Goal: Task Accomplishment & Management: Manage account settings

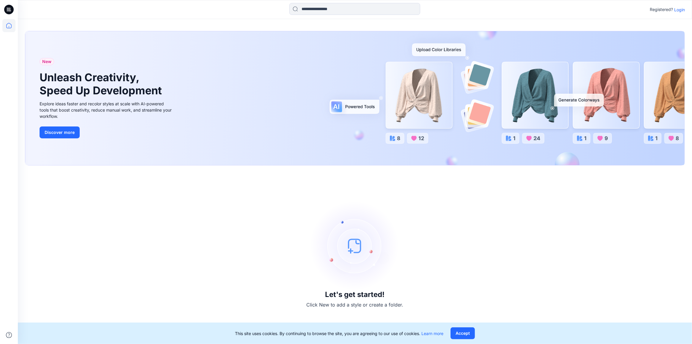
click at [357, 254] on img at bounding box center [354, 245] width 89 height 89
click at [681, 10] on p "Login" at bounding box center [679, 10] width 11 height 6
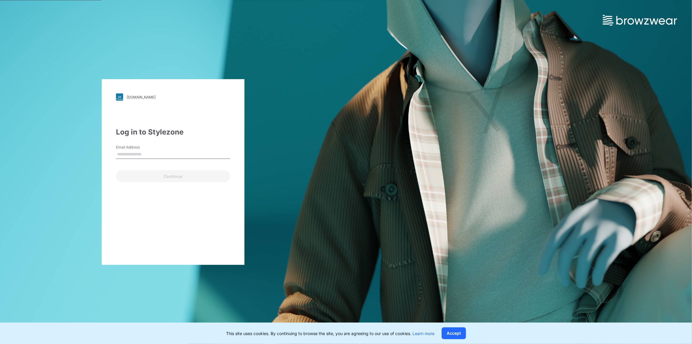
click at [120, 155] on input "Email Address" at bounding box center [173, 154] width 114 height 9
click at [132, 111] on div "[DOMAIN_NAME] Loading... Log in to Stylezone Email Address Continue" at bounding box center [173, 171] width 143 height 185
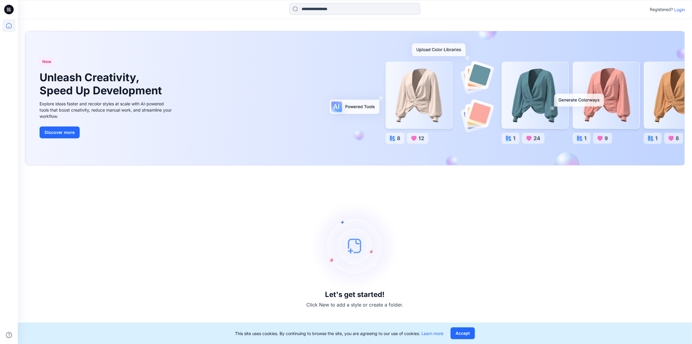
click at [680, 12] on p "Login" at bounding box center [679, 10] width 11 height 6
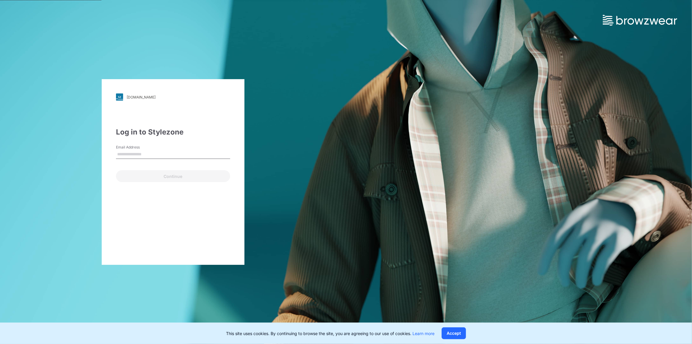
type input "**********"
click at [162, 175] on button "Continue" at bounding box center [173, 176] width 114 height 12
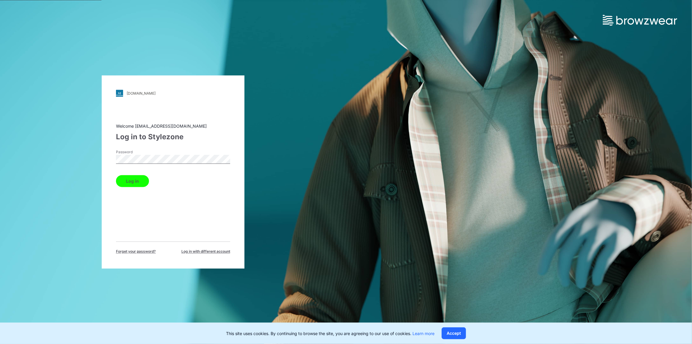
click at [140, 183] on button "Log in" at bounding box center [132, 181] width 33 height 12
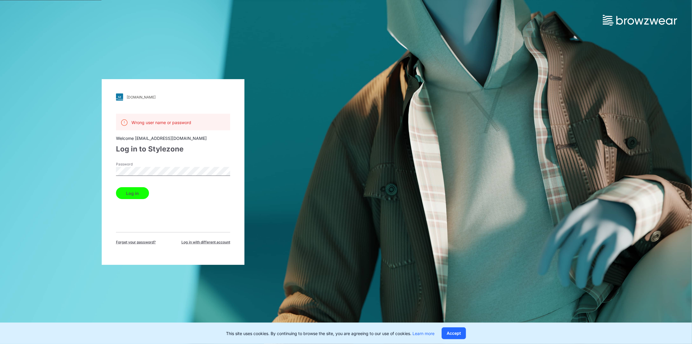
click at [76, 89] on div "[DOMAIN_NAME] Loading... Wrong user name or password Welcome [EMAIL_ADDRESS][DO…" at bounding box center [173, 172] width 346 height 344
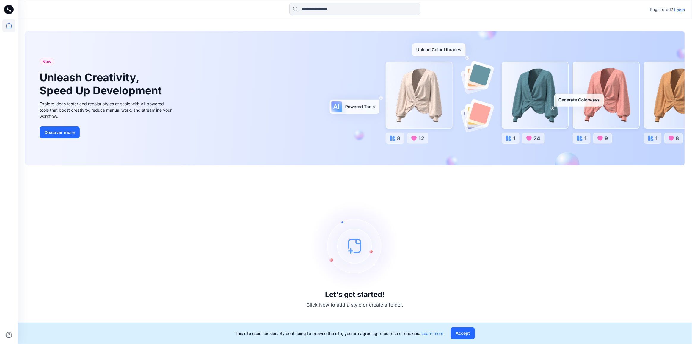
click at [677, 9] on p "Login" at bounding box center [679, 10] width 11 height 6
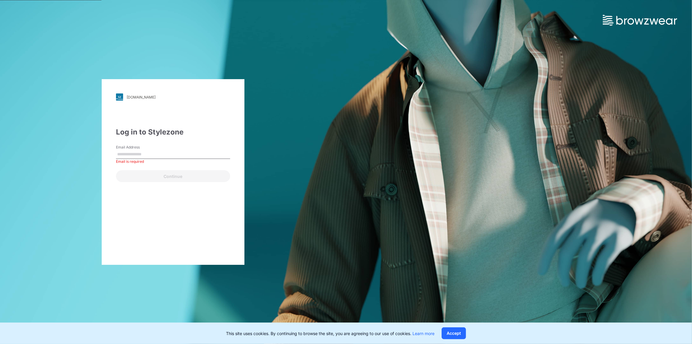
click at [32, 259] on div "[DOMAIN_NAME] Loading... Log in to Stylezone Email Address Email is required Co…" at bounding box center [173, 172] width 346 height 344
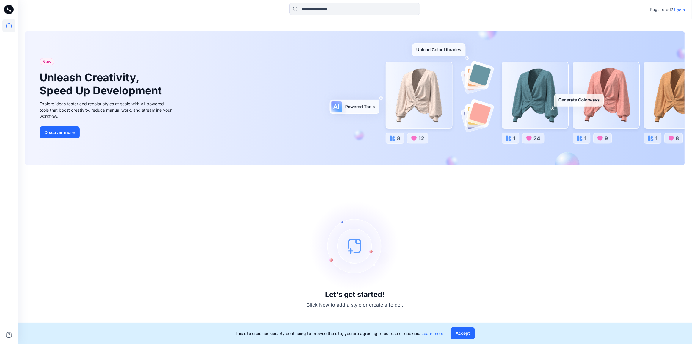
click at [335, 248] on img at bounding box center [354, 245] width 89 height 89
click at [354, 254] on img at bounding box center [354, 245] width 89 height 89
click at [681, 8] on p "Login" at bounding box center [679, 10] width 11 height 6
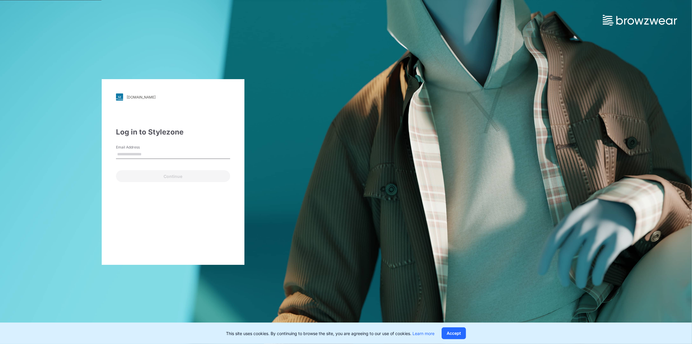
click at [120, 155] on input "Email Address" at bounding box center [173, 154] width 114 height 9
type input "**"
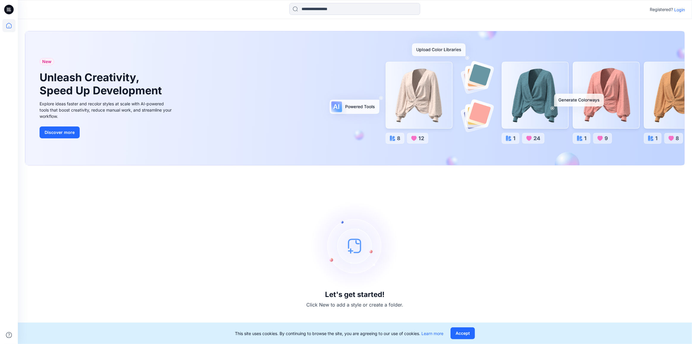
click at [677, 9] on p "Login" at bounding box center [679, 10] width 11 height 6
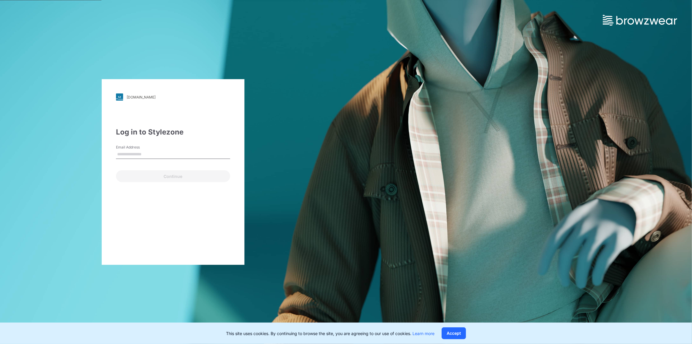
type input "**********"
click at [162, 178] on button "Continue" at bounding box center [173, 176] width 114 height 12
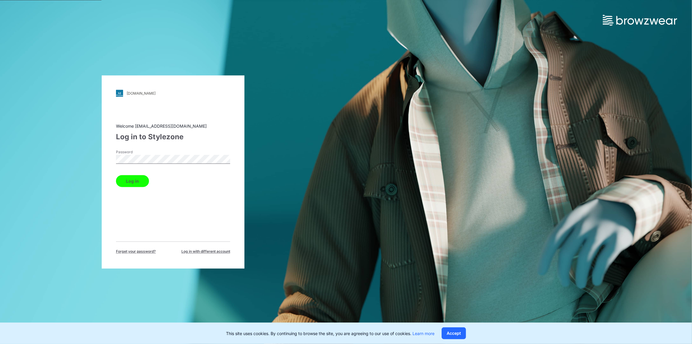
click at [131, 180] on button "Log in" at bounding box center [132, 181] width 33 height 12
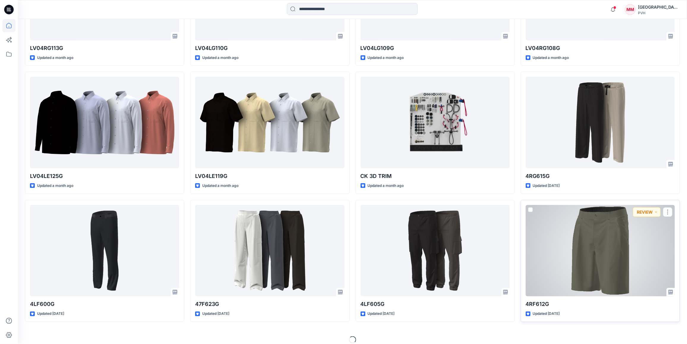
scroll to position [670, 0]
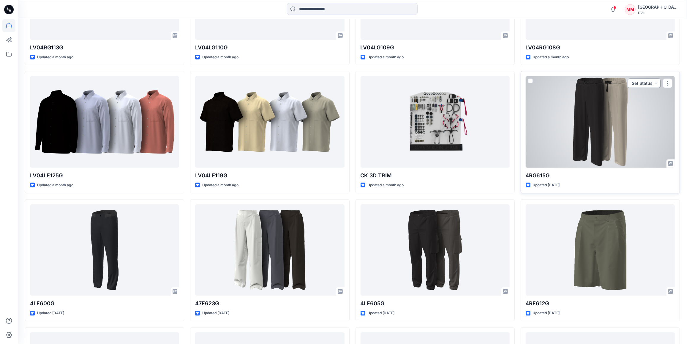
click at [658, 84] on button "Set Status" at bounding box center [644, 83] width 33 height 10
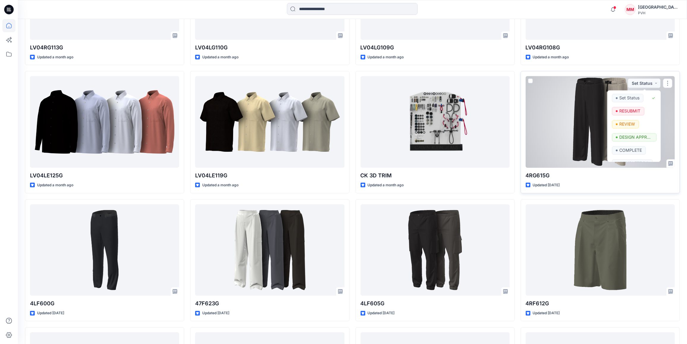
click at [572, 94] on div at bounding box center [600, 122] width 149 height 92
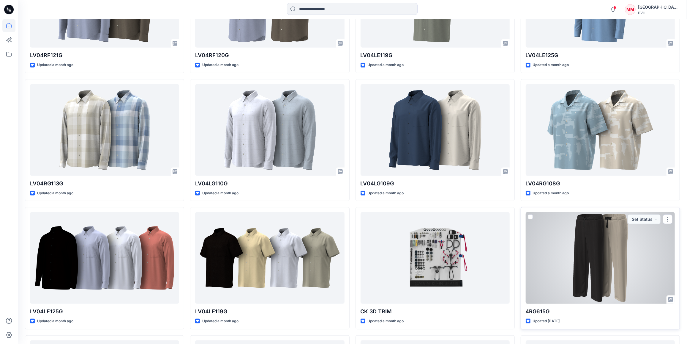
scroll to position [572, 0]
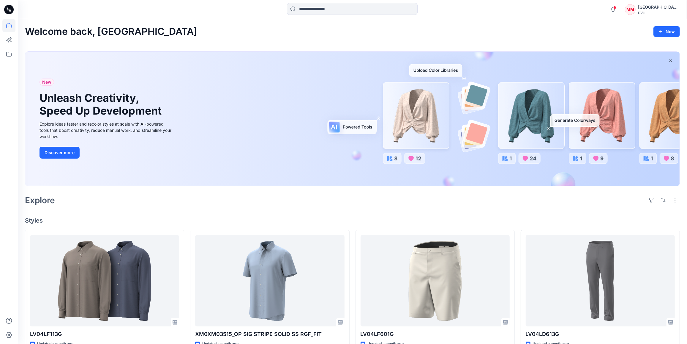
drag, startPoint x: 525, startPoint y: 0, endPoint x: 484, endPoint y: 34, distance: 53.2
click at [498, 32] on div "Welcome back, Maliban New" at bounding box center [352, 31] width 655 height 11
